Goal: Task Accomplishment & Management: Manage account settings

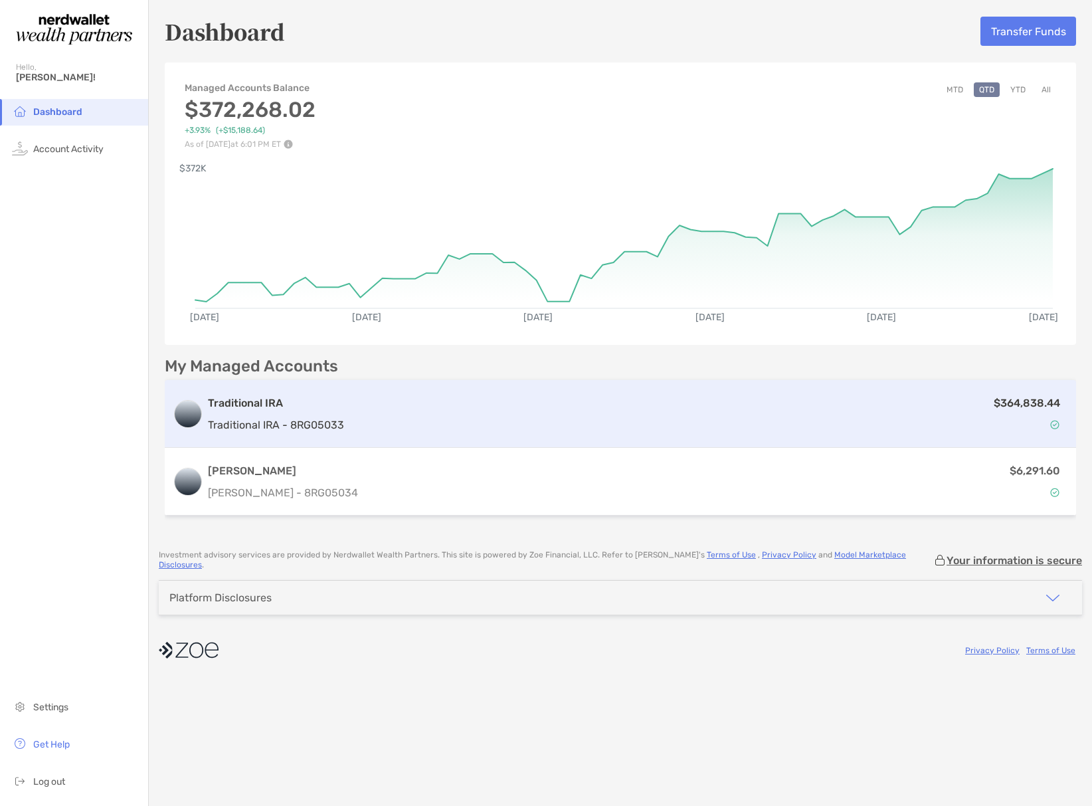
click at [855, 413] on div "$364,838.44" at bounding box center [709, 414] width 719 height 39
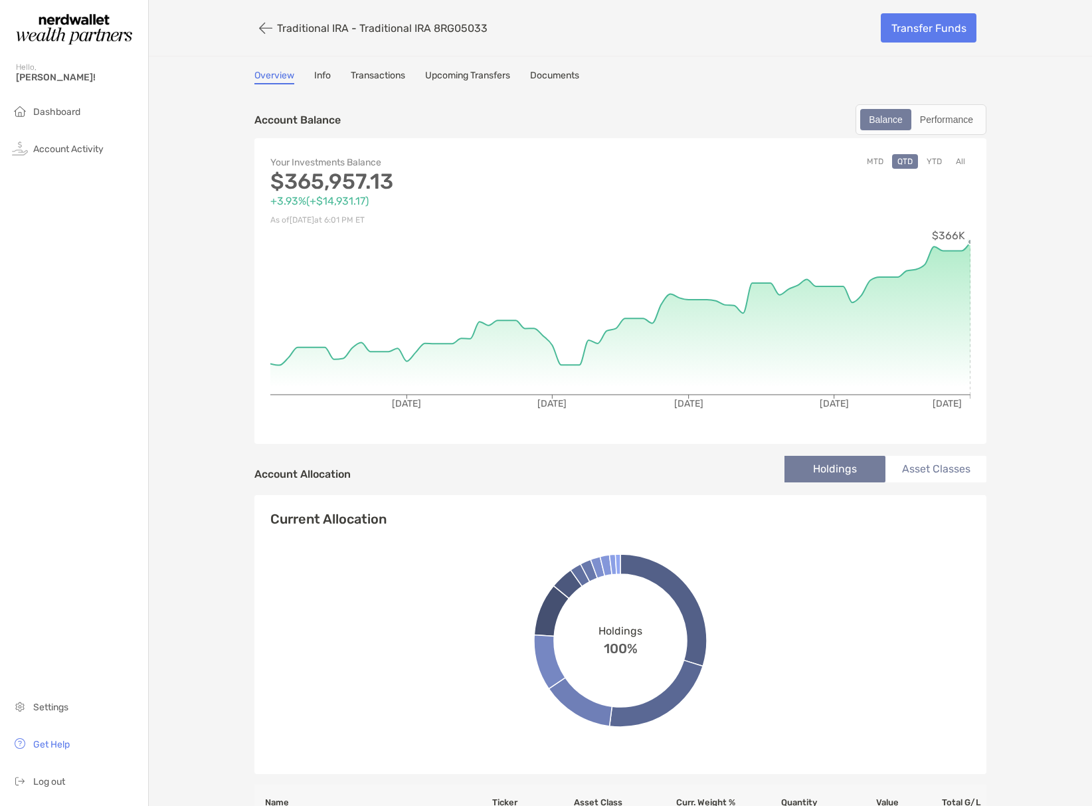
drag, startPoint x: 985, startPoint y: 347, endPoint x: 1002, endPoint y: 357, distance: 19.9
click at [985, 347] on div "Your Investments Balance $365,957.13 +3.93% ( +$14,931.17 ) As of [DATE] 6:01 P…" at bounding box center [621, 291] width 732 height 306
click at [263, 26] on button "button" at bounding box center [266, 28] width 23 height 25
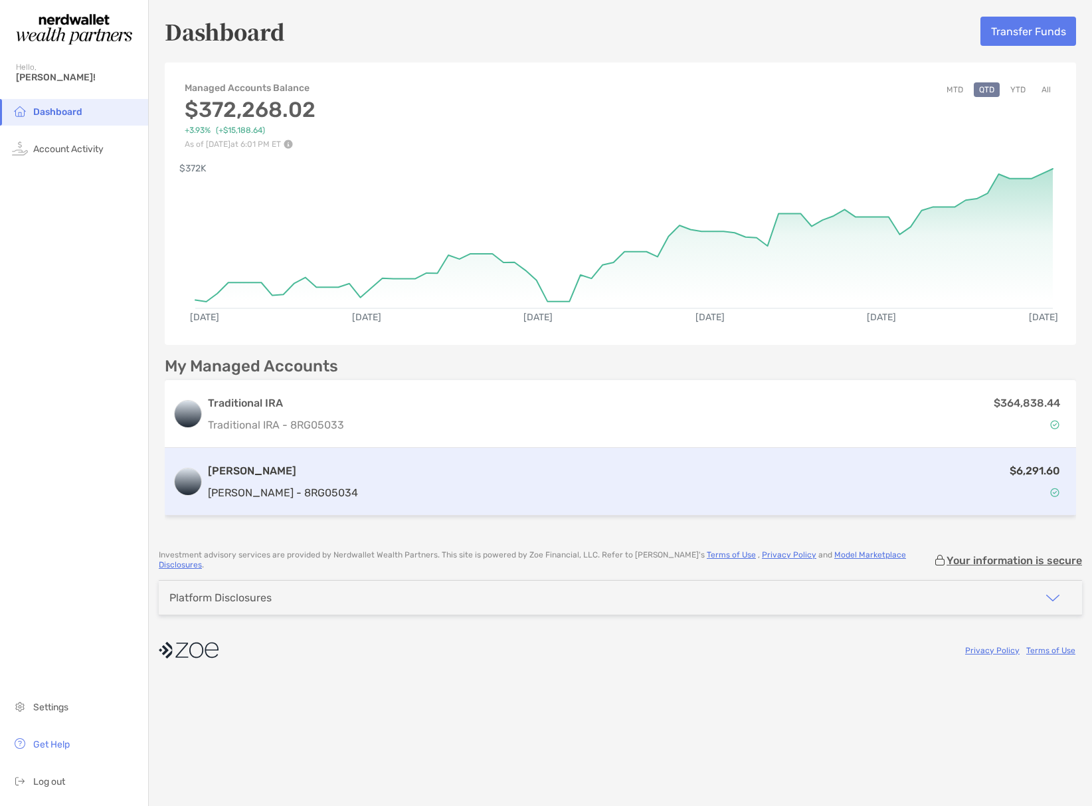
click at [1025, 472] on p "$6,291.60" at bounding box center [1035, 470] width 51 height 17
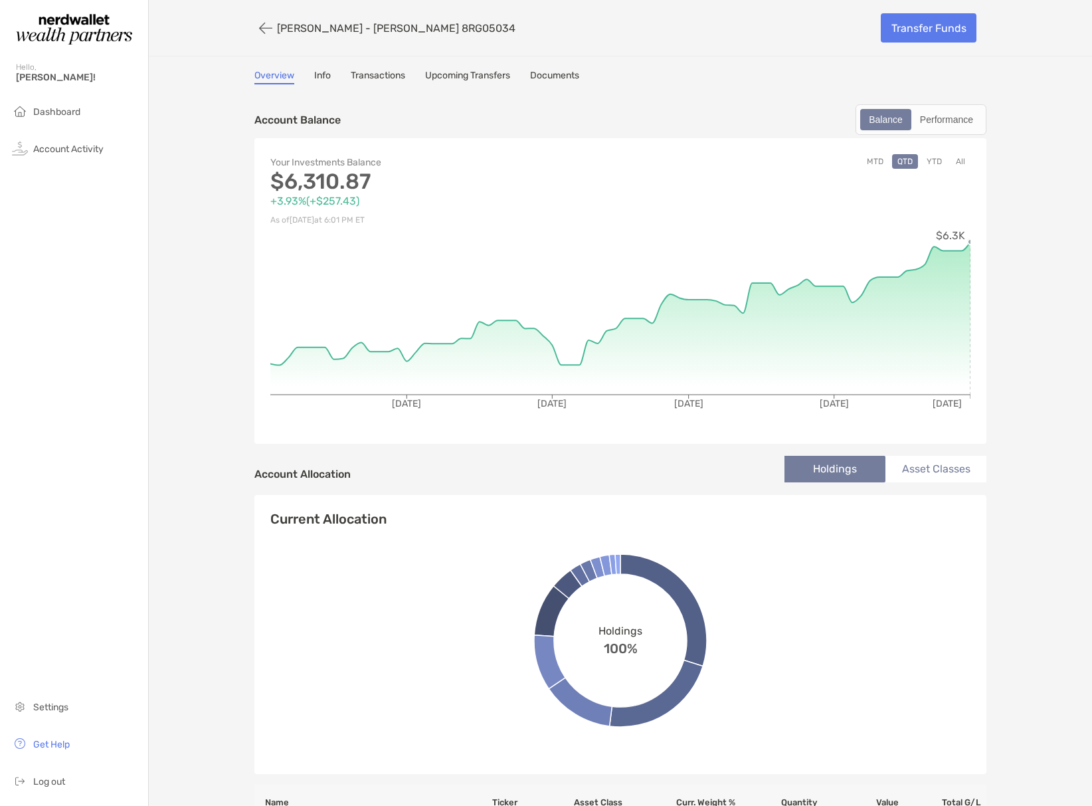
drag, startPoint x: 968, startPoint y: 326, endPoint x: 994, endPoint y: 330, distance: 26.3
click at [969, 326] on icon at bounding box center [620, 318] width 700 height 153
click at [54, 783] on span "Log out" at bounding box center [49, 781] width 32 height 11
